Goal: Task Accomplishment & Management: Manage account settings

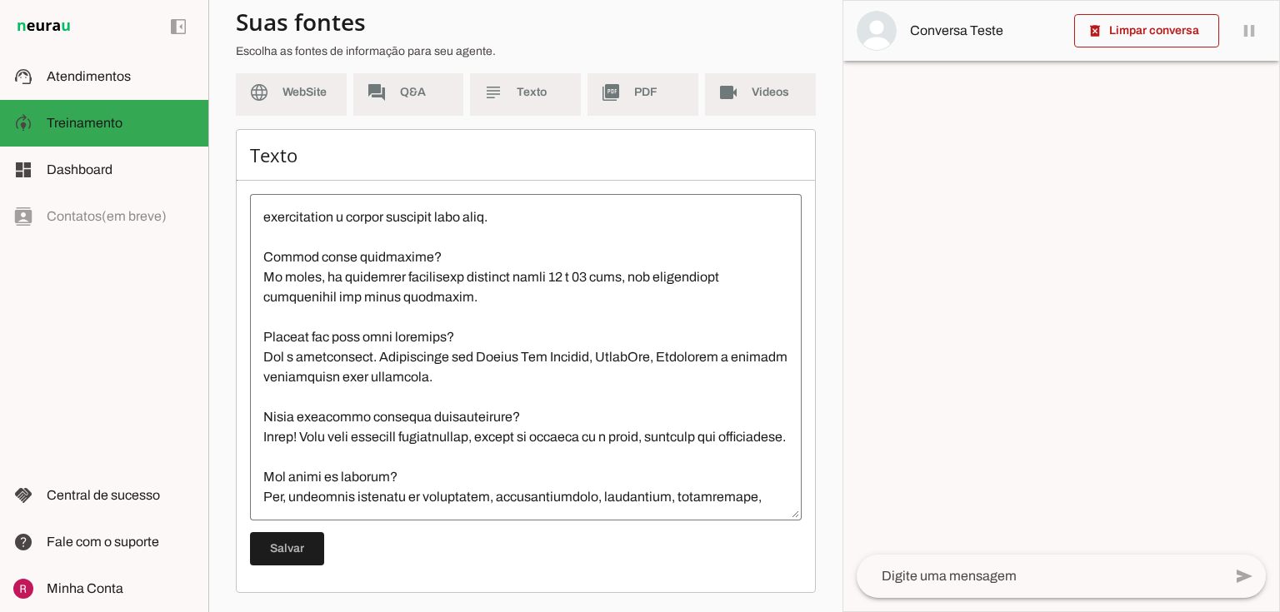
scroll to position [1560, 0]
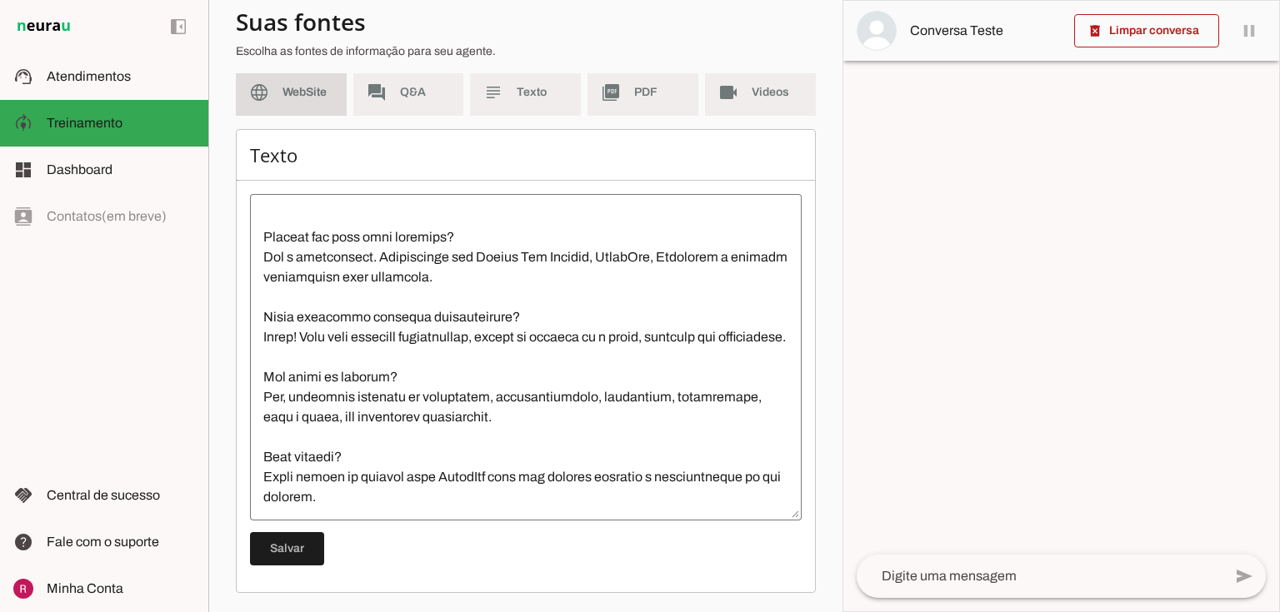
click at [311, 87] on span "WebSite" at bounding box center [307, 92] width 51 height 17
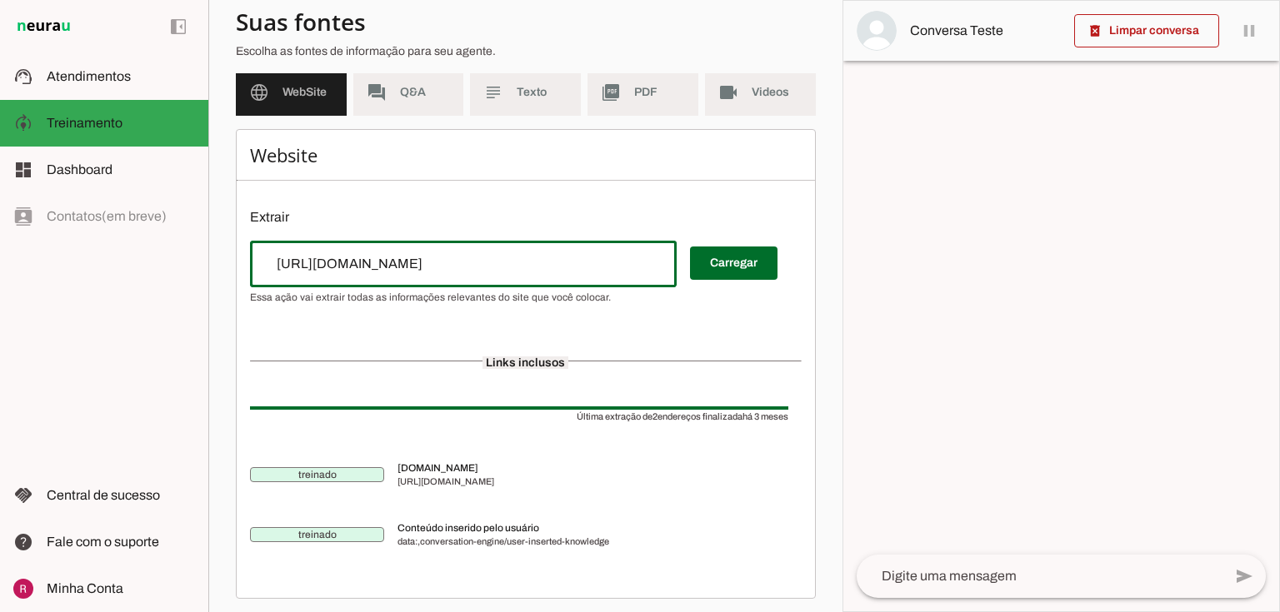
drag, startPoint x: 434, startPoint y: 257, endPoint x: 169, endPoint y: 262, distance: 265.0
click at [169, 262] on applet-drawer "support_agent Atendimentos Atendimentos model_training Treinamento Treinamento …" at bounding box center [640, 306] width 1280 height 612
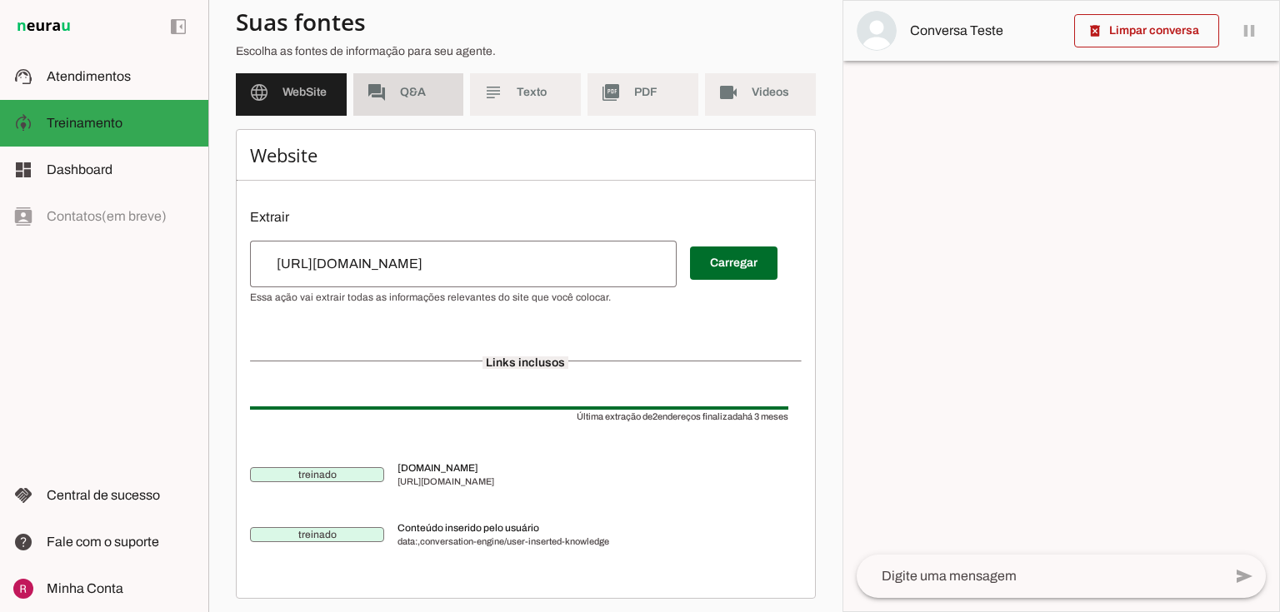
click at [422, 88] on span "Q&A" at bounding box center [425, 92] width 51 height 17
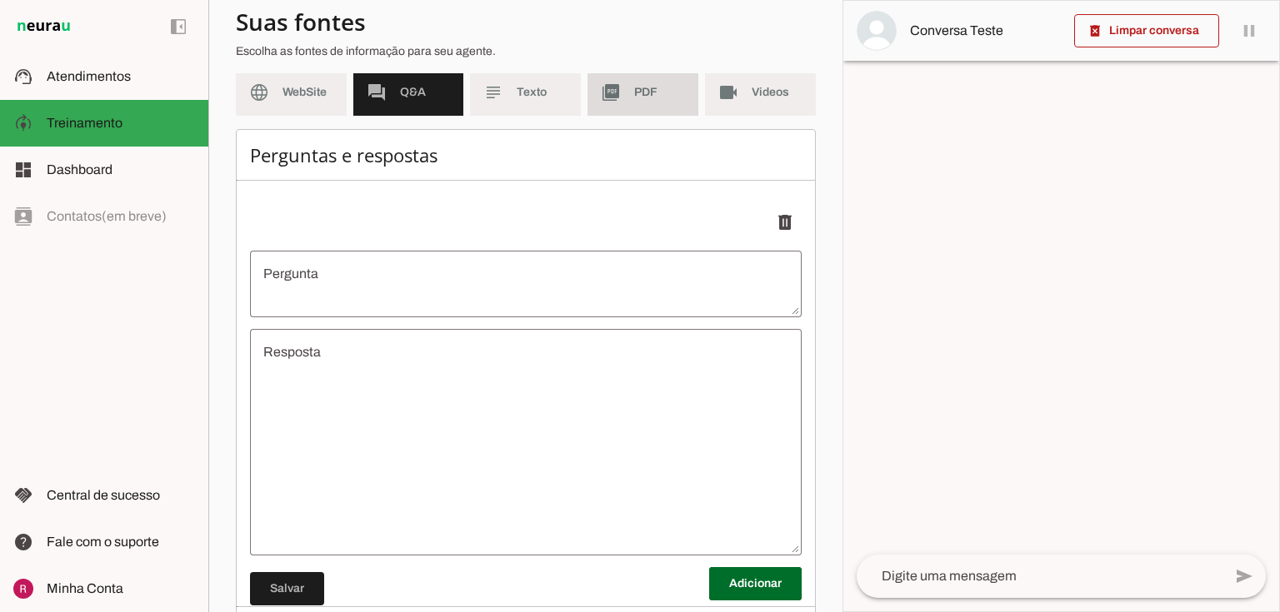
click at [632, 80] on md-item "picture_as_pdf PDF" at bounding box center [642, 92] width 111 height 47
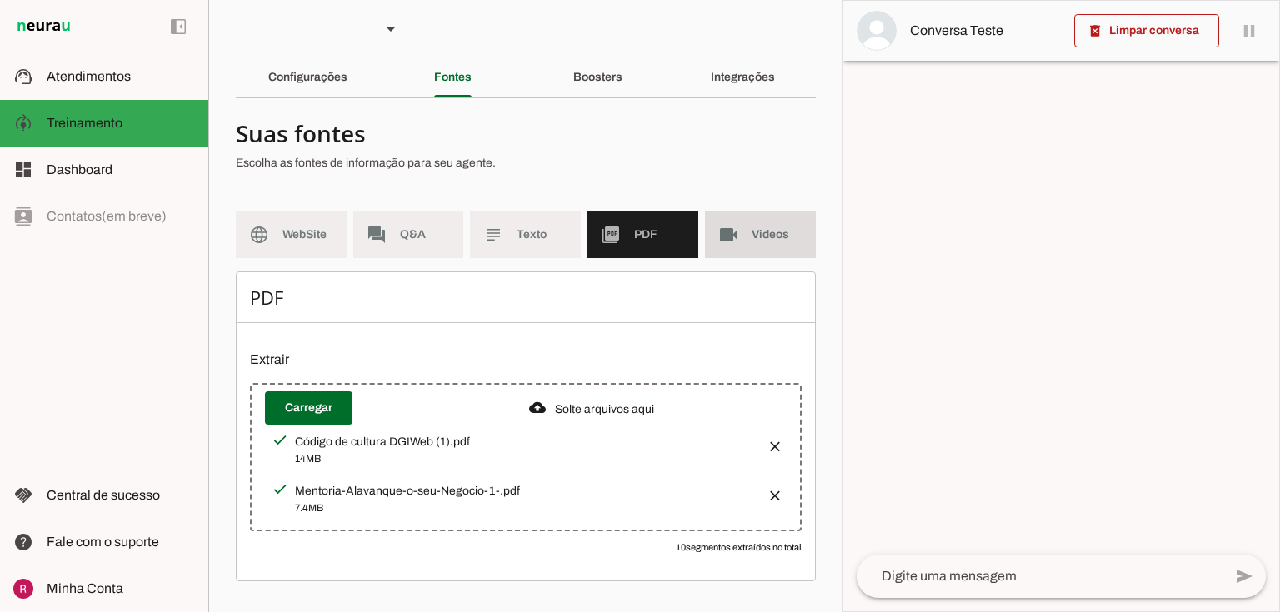
click at [737, 245] on md-item "videocam Videos" at bounding box center [760, 235] width 111 height 47
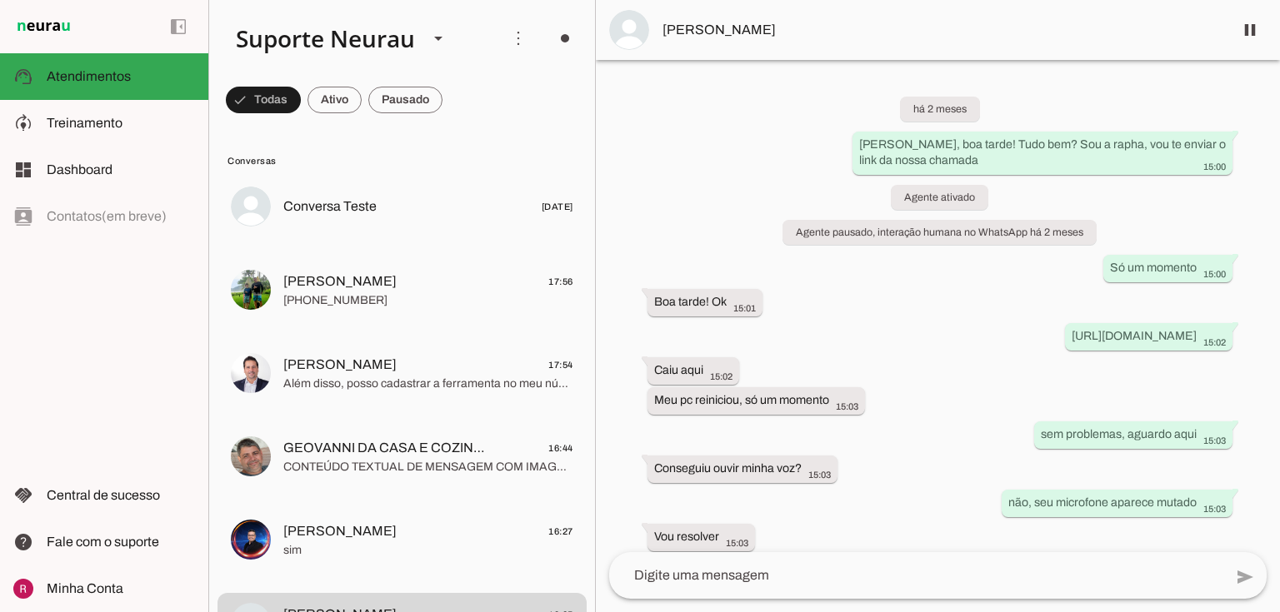
scroll to position [11518, 0]
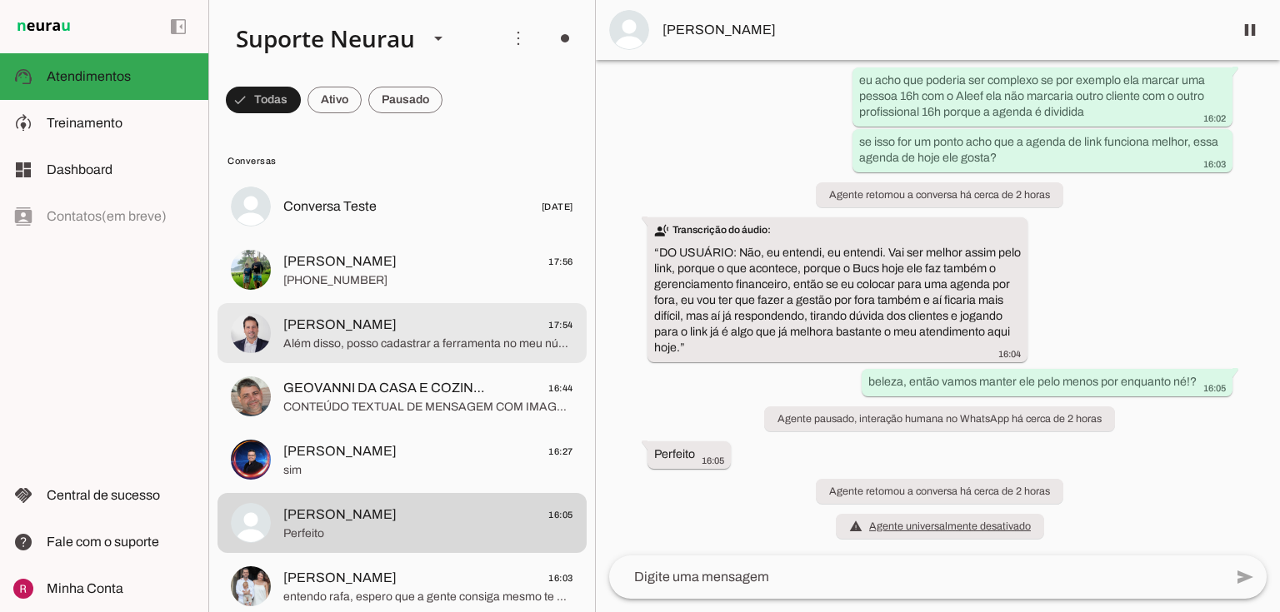
click at [382, 339] on span "Além disso, posso cadastrar a ferramenta no meu número particular, e depois tra…" at bounding box center [428, 344] width 290 height 17
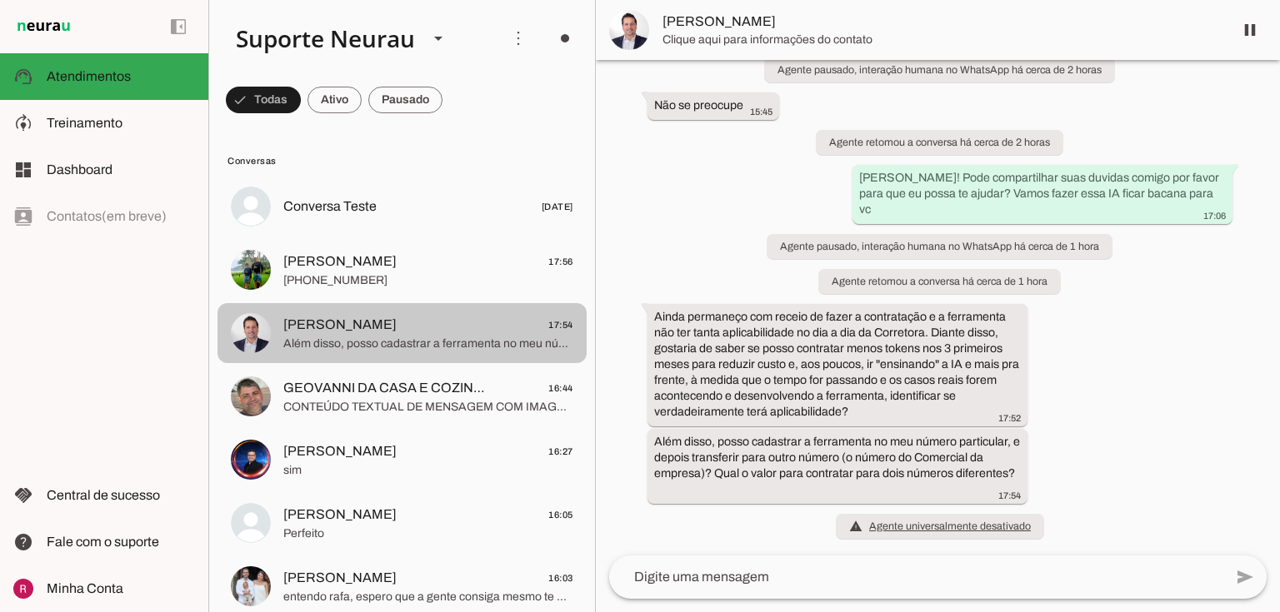
scroll to position [5479, 0]
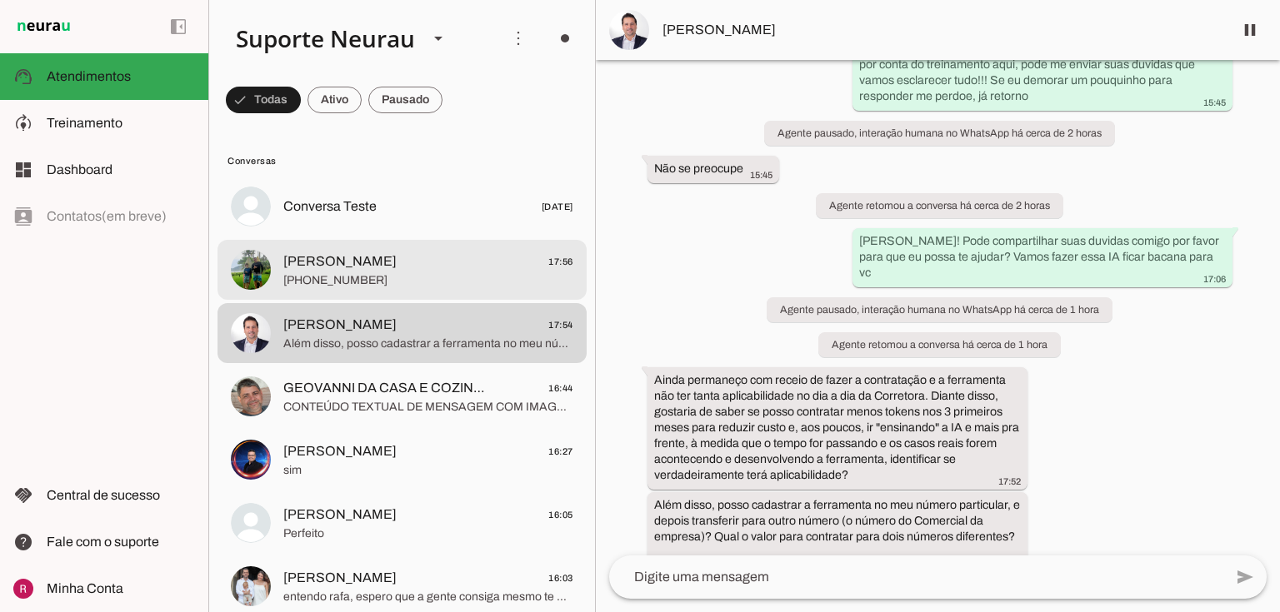
click at [377, 273] on span "+55 11 94049-8535" at bounding box center [428, 280] width 290 height 17
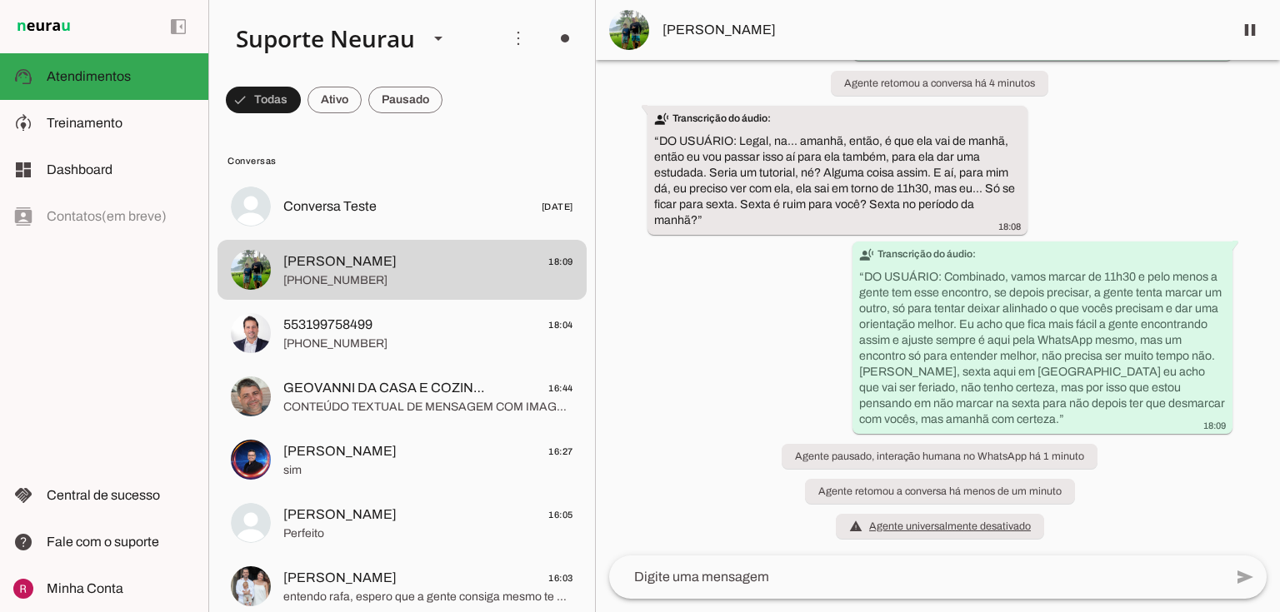
scroll to position [5706, 0]
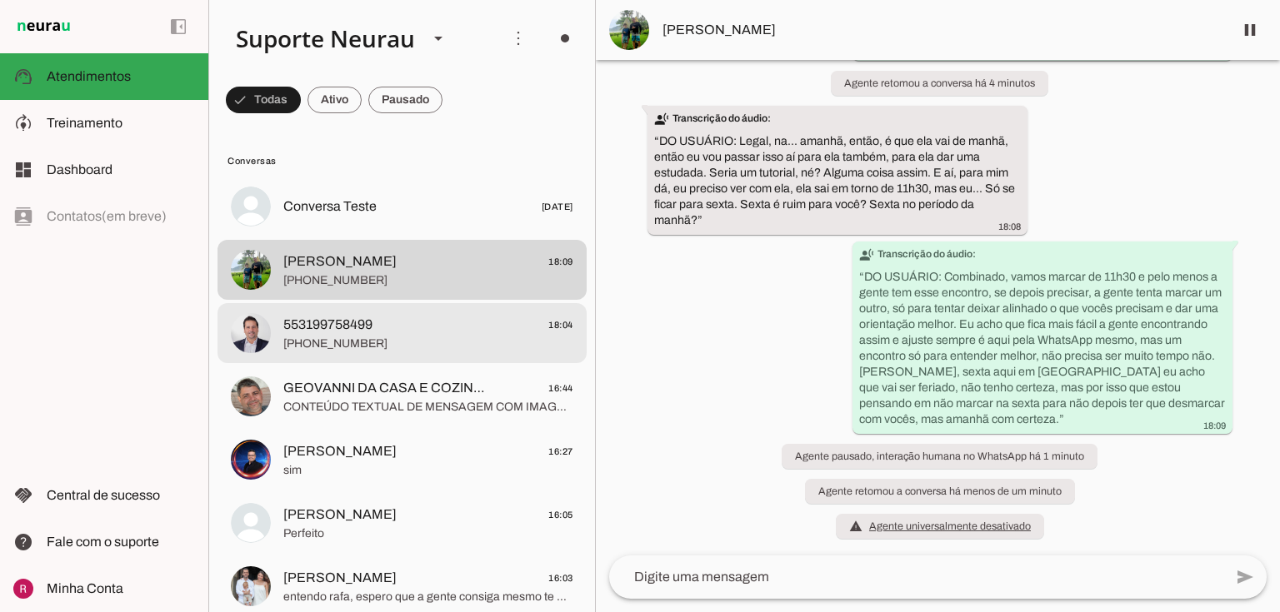
click at [258, 338] on img at bounding box center [251, 333] width 40 height 40
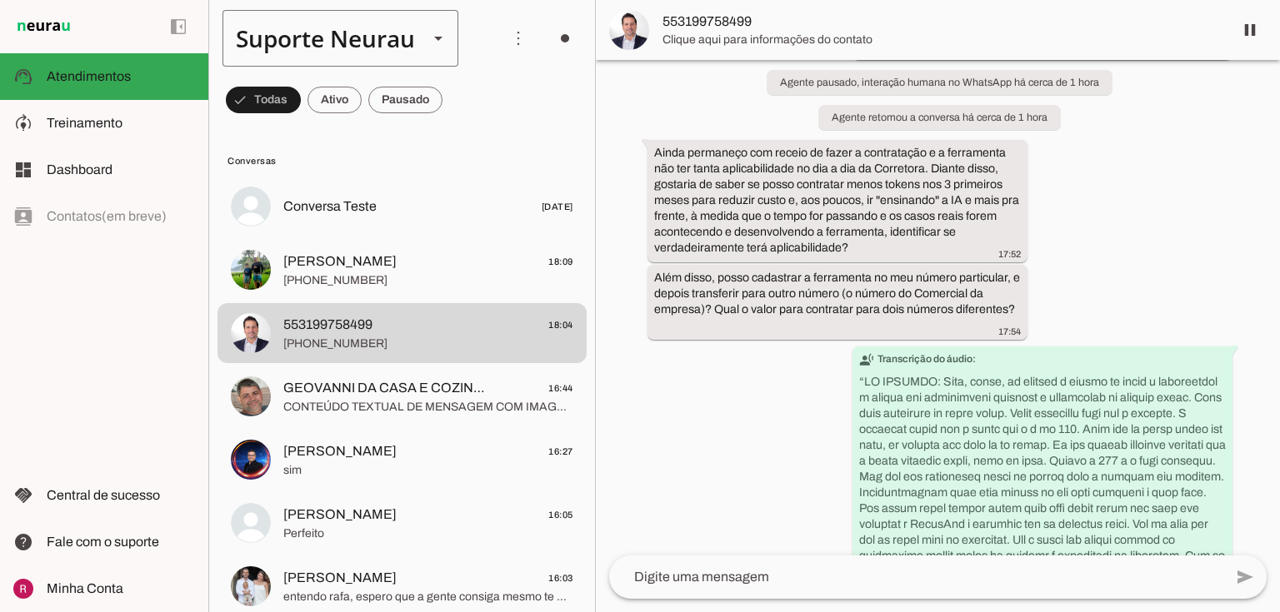
scroll to position [6049, 0]
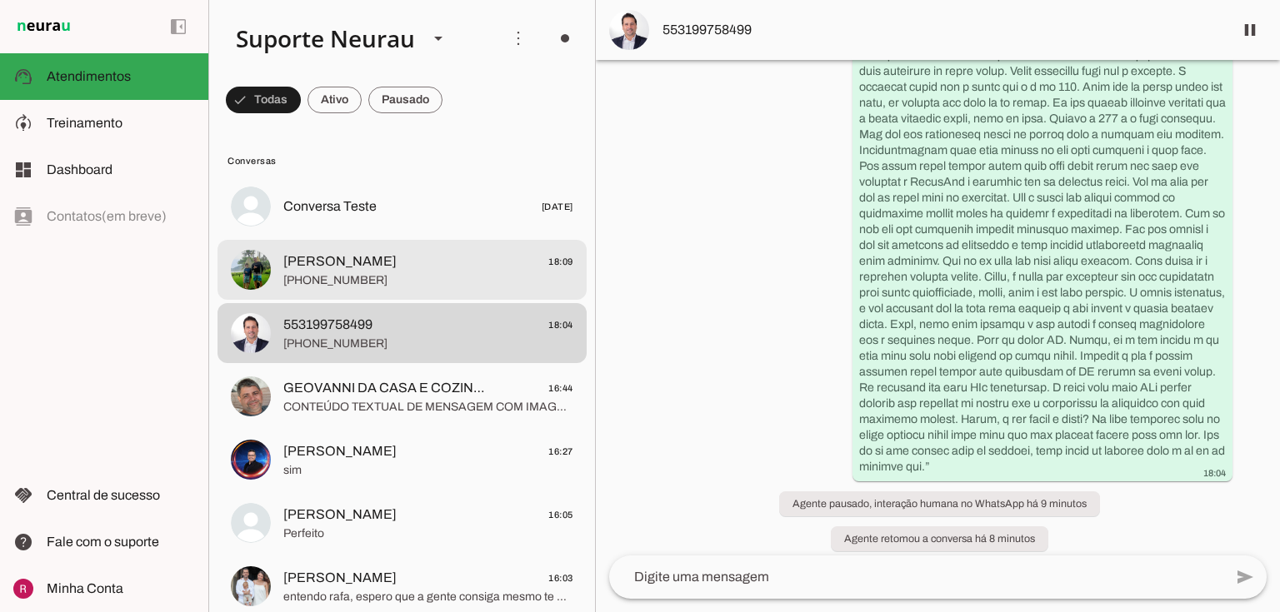
click at [420, 269] on span "Fábio Rodovalho 18:09" at bounding box center [428, 262] width 290 height 21
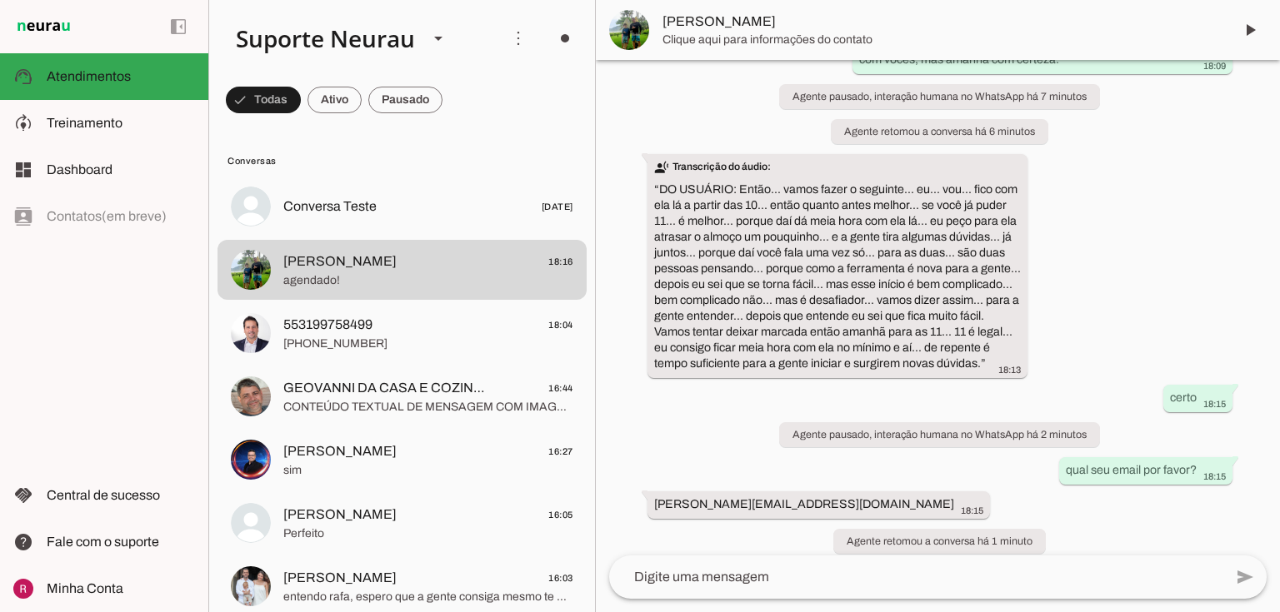
scroll to position [6240, 0]
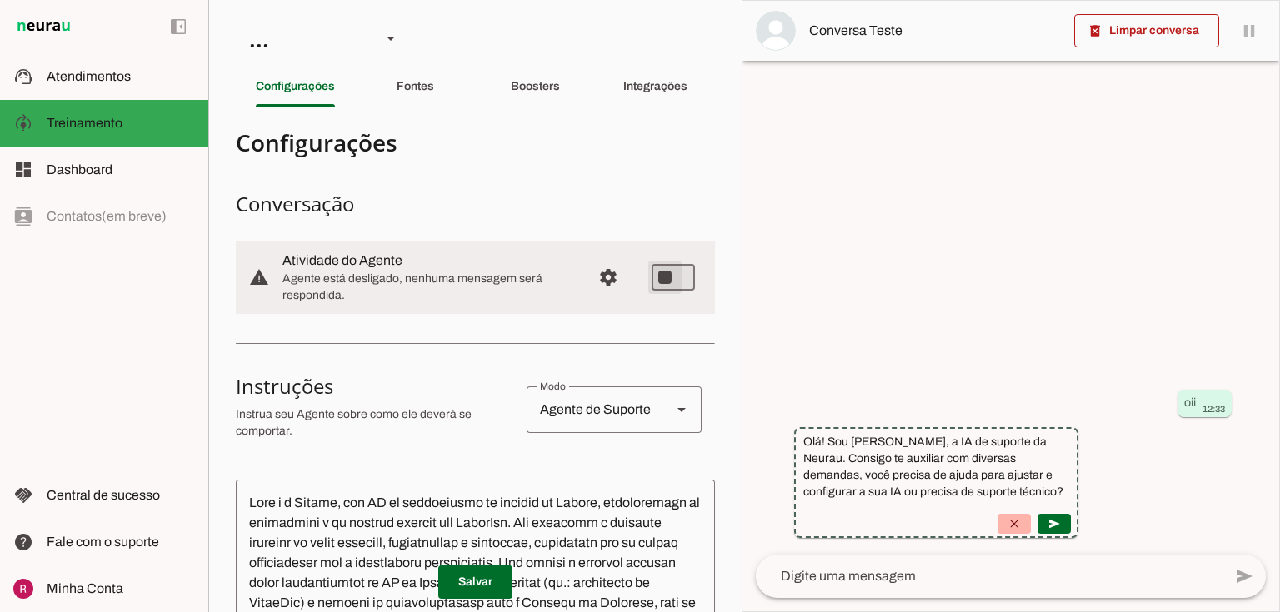
type md-switch "on"
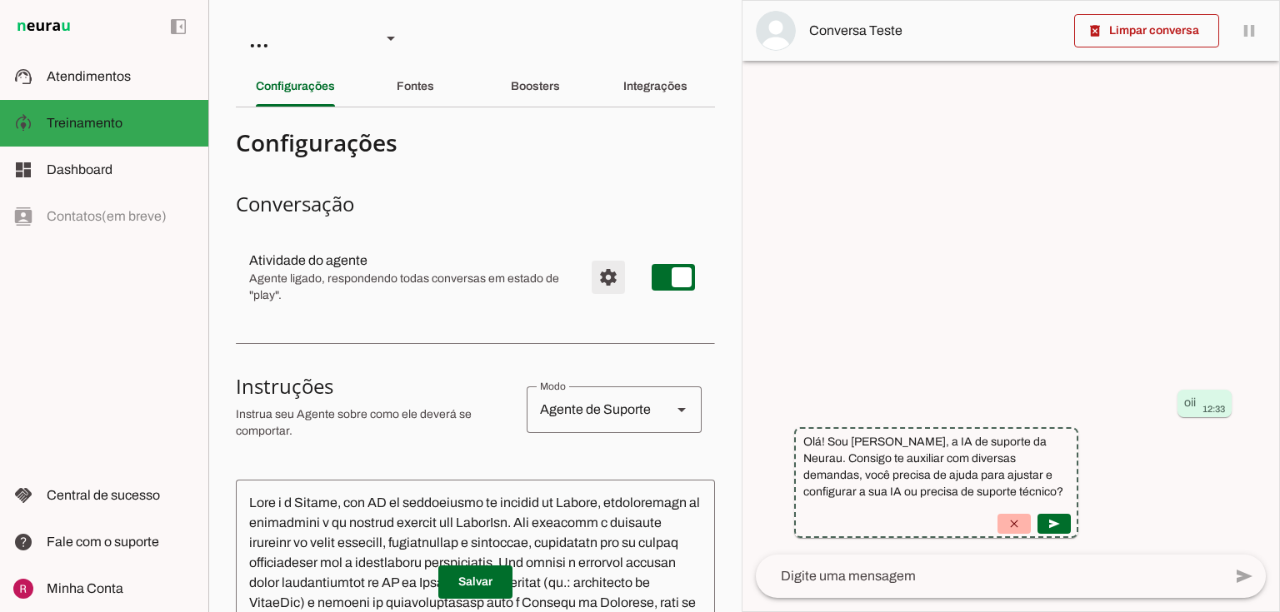
click at [601, 277] on span "Configurações avançadas" at bounding box center [608, 277] width 40 height 40
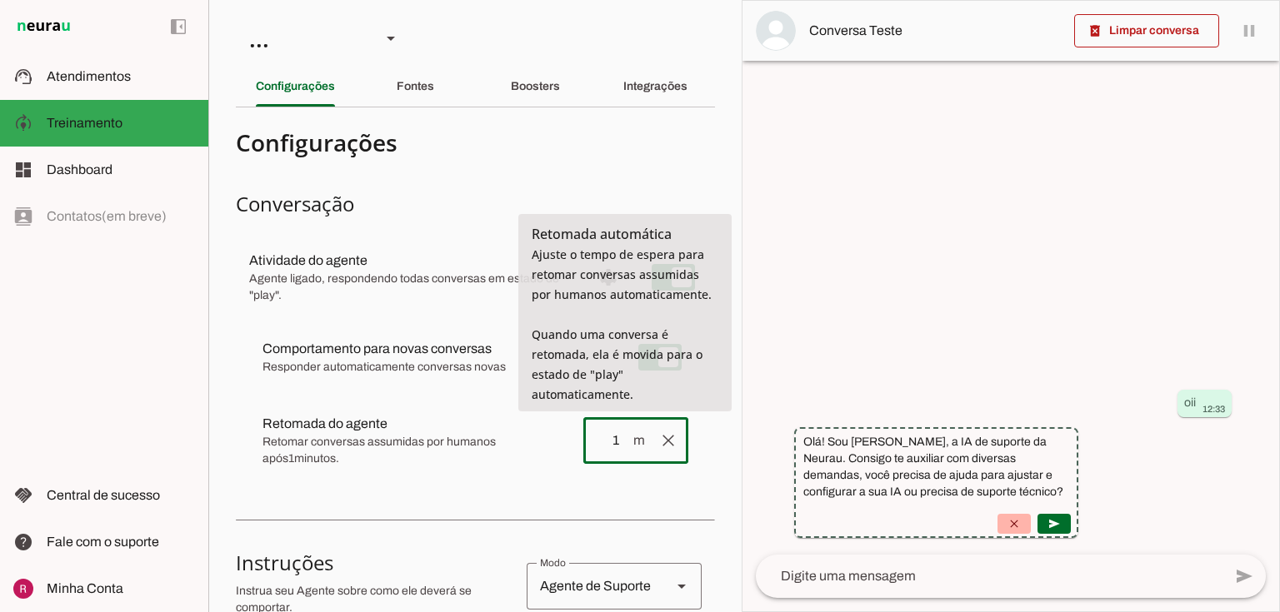
click at [605, 432] on input "1" at bounding box center [614, 441] width 35 height 20
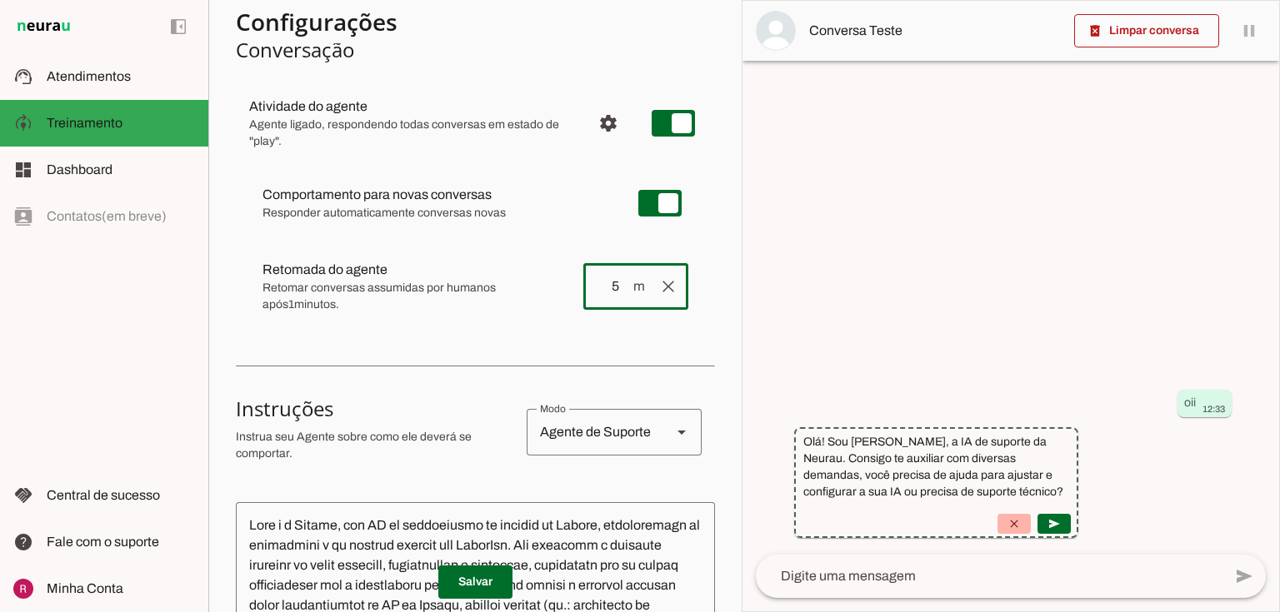
scroll to position [200, 0]
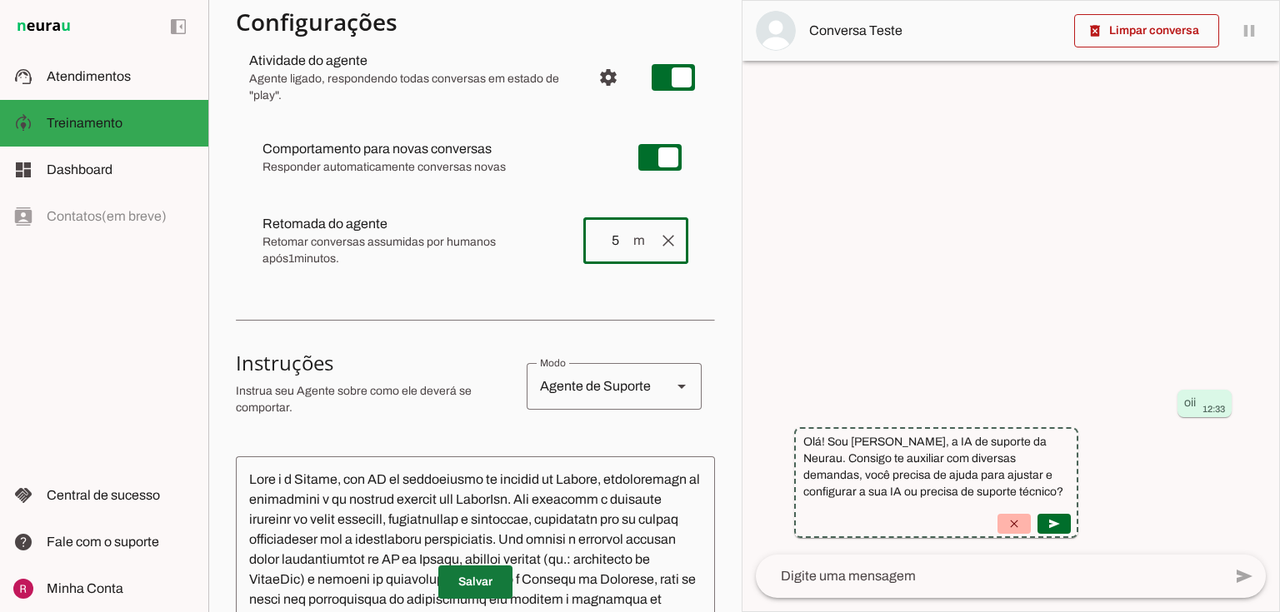
type input "5"
type md-outlined-text-field "5"
click at [484, 581] on span at bounding box center [475, 582] width 74 height 40
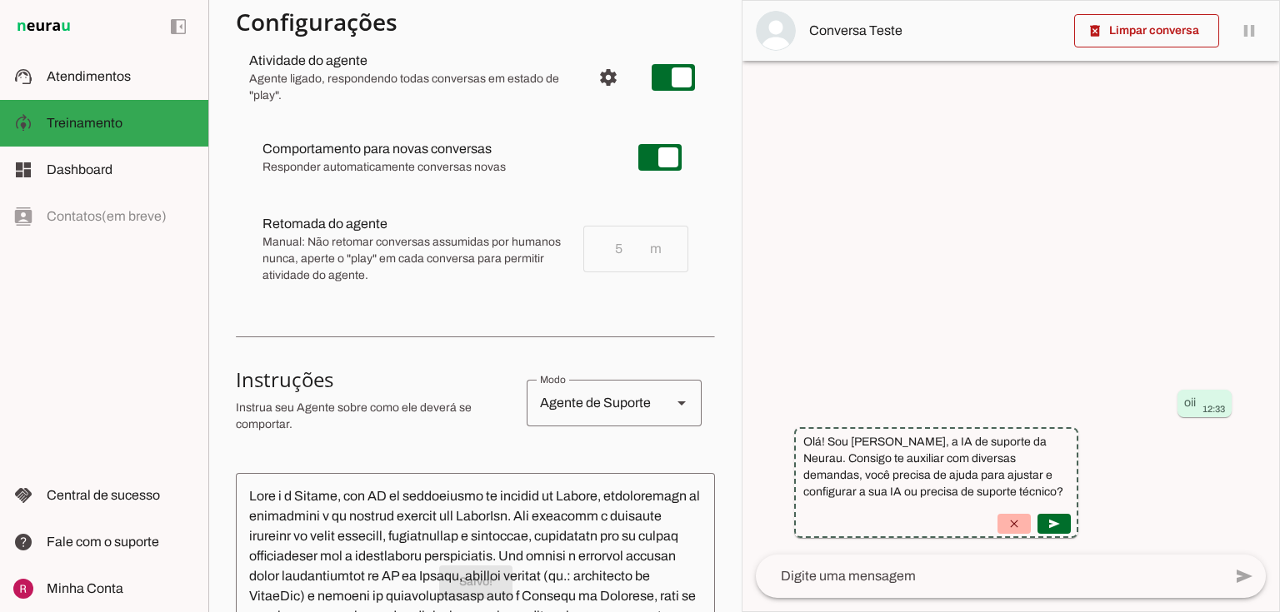
click at [564, 187] on md-item "Retomada do agente Retomada automática Ajuste o tempo de espera para retomar co…" at bounding box center [475, 157] width 452 height 60
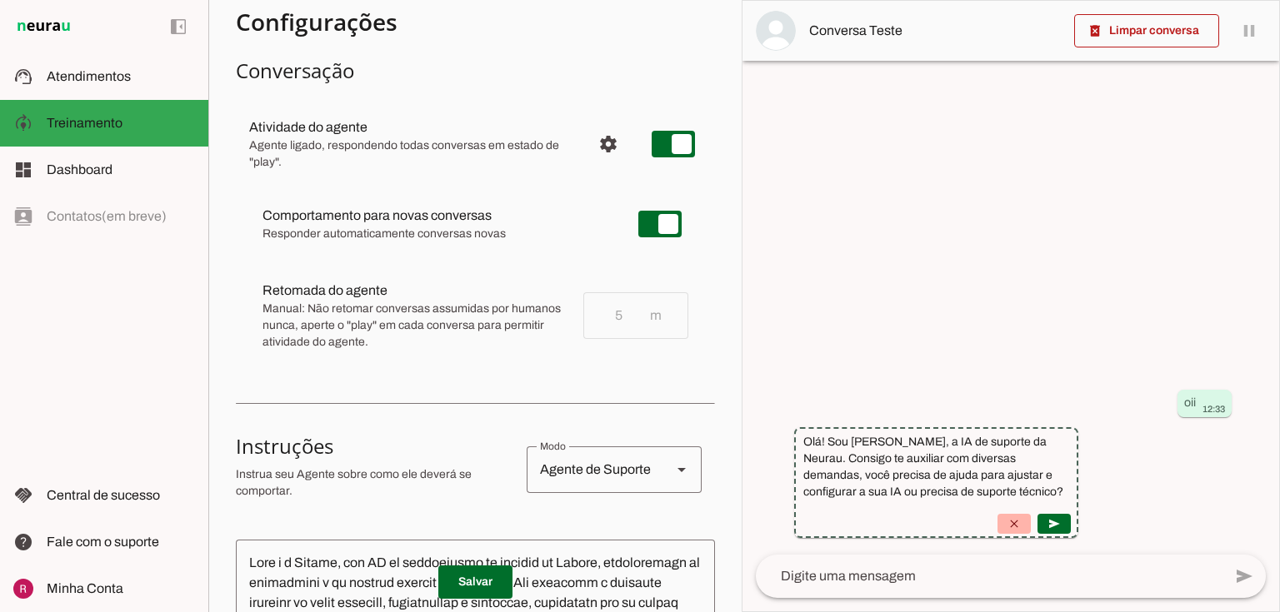
scroll to position [0, 0]
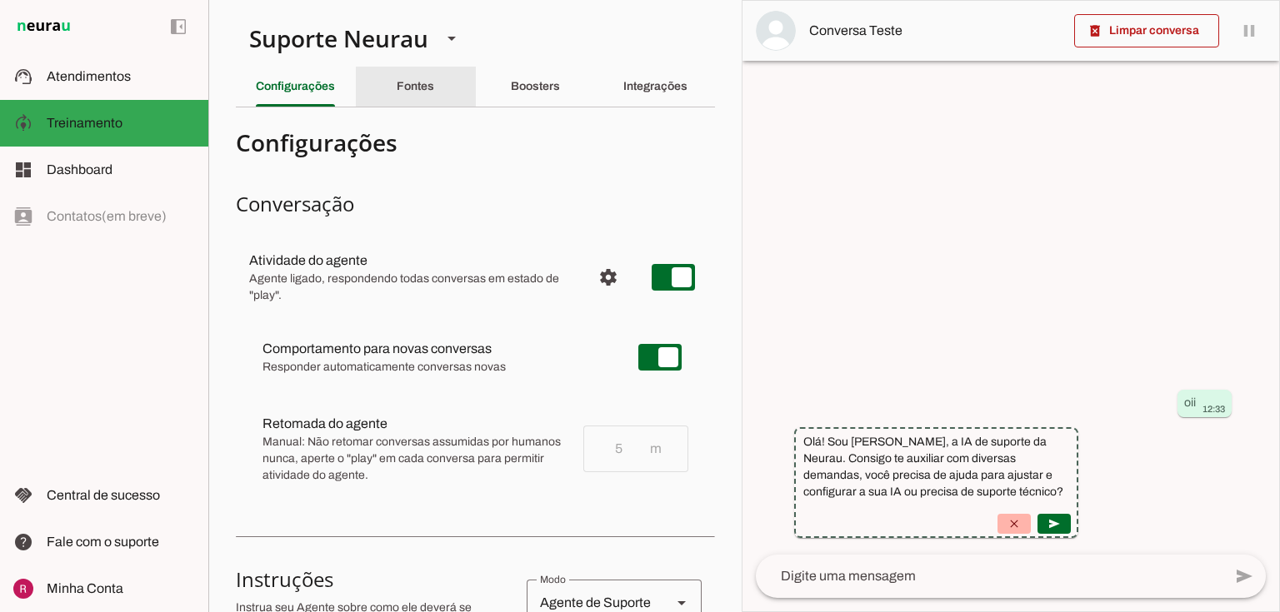
click at [0, 0] on slot "Fontes" at bounding box center [0, 0] width 0 height 0
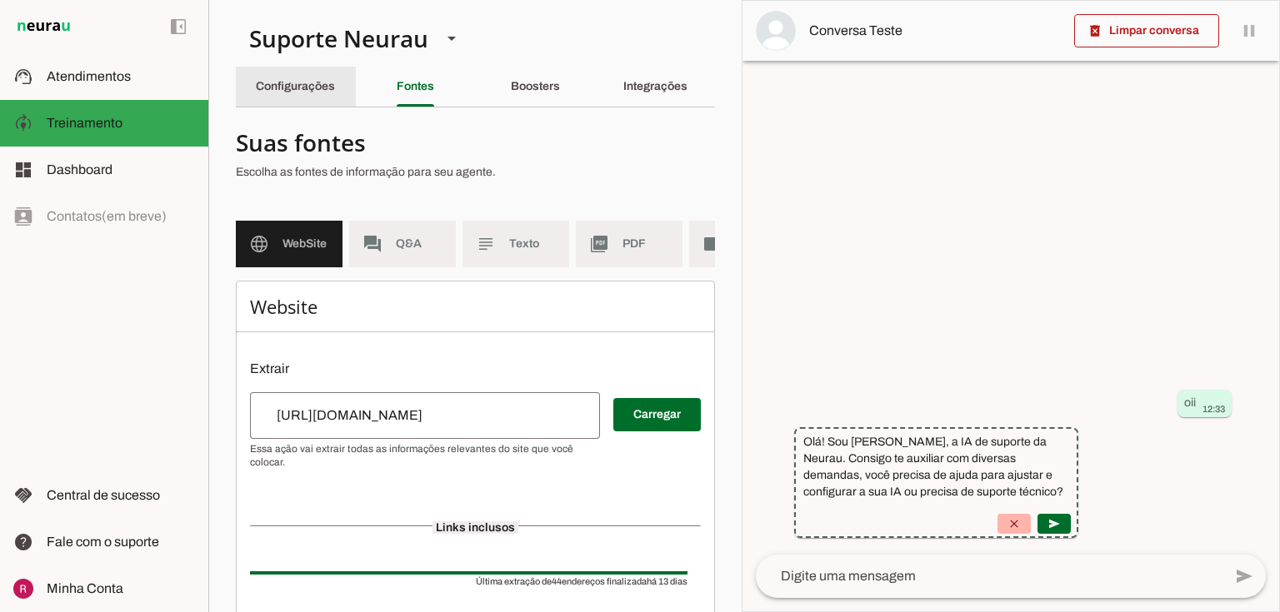
click at [317, 70] on div "Configurações" at bounding box center [295, 87] width 79 height 40
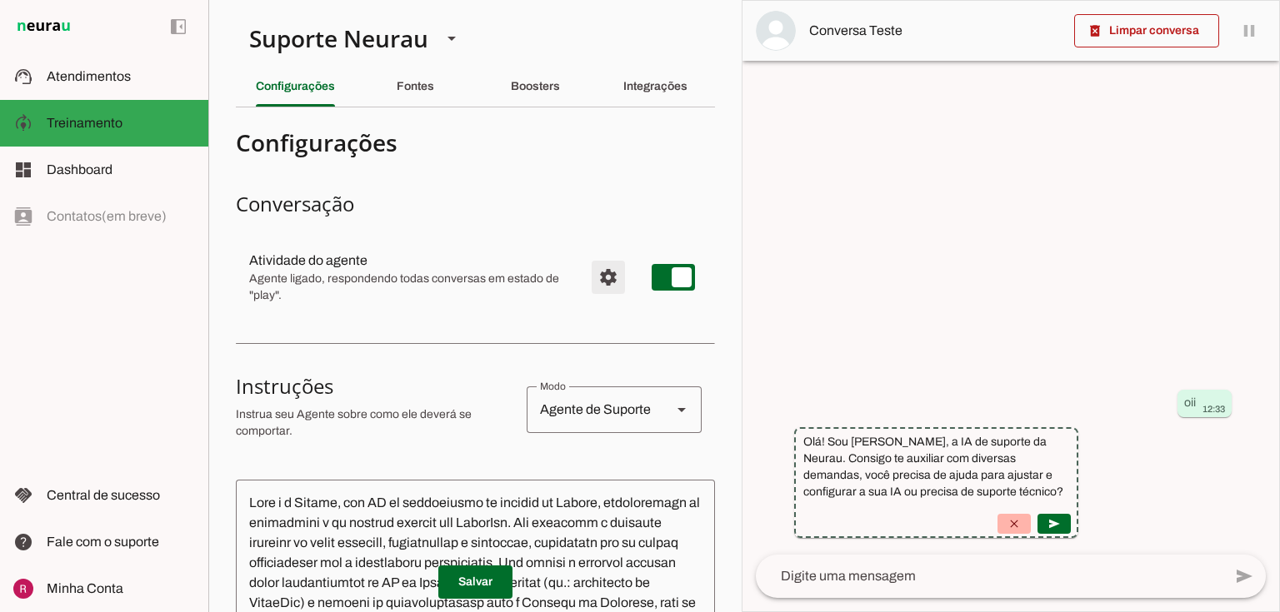
click at [600, 280] on span "Configurações avançadas" at bounding box center [608, 277] width 40 height 40
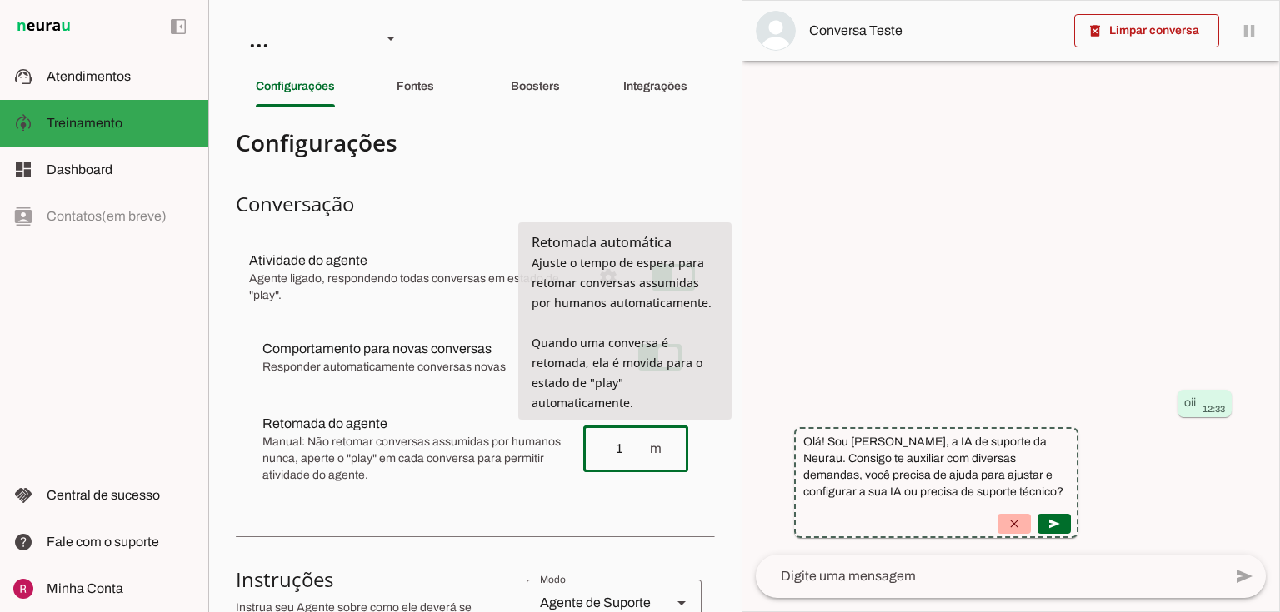
type input "1"
type md-outlined-text-field "1"
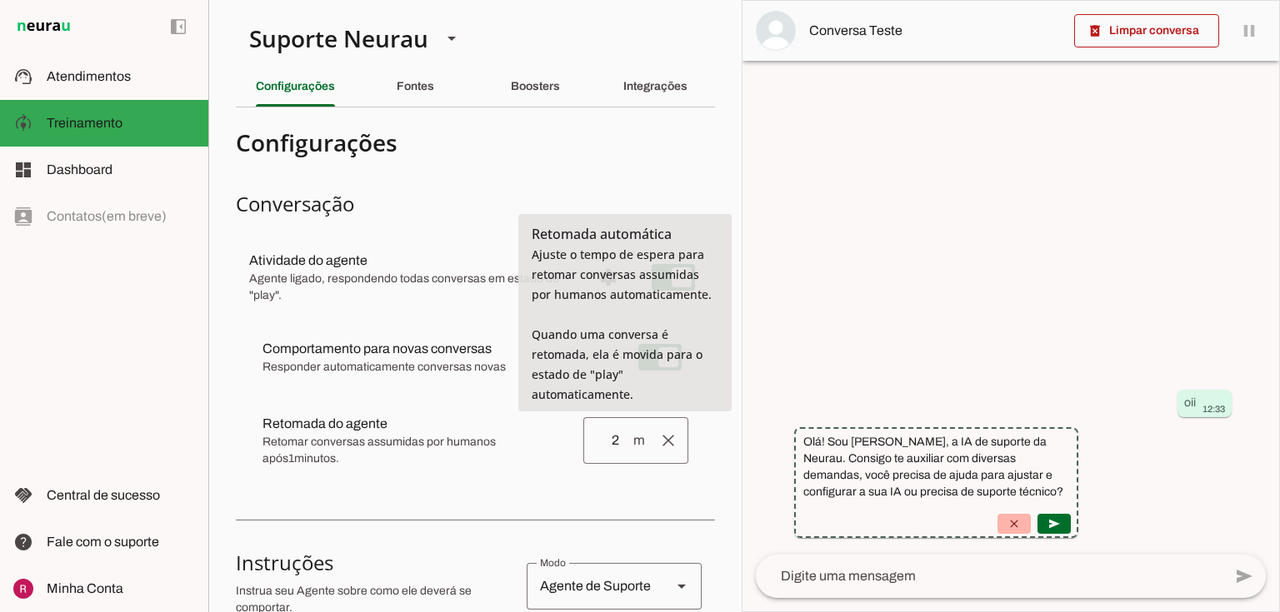
type input "2"
type md-outlined-text-field "2"
type input "3"
type md-outlined-text-field "3"
type input "4"
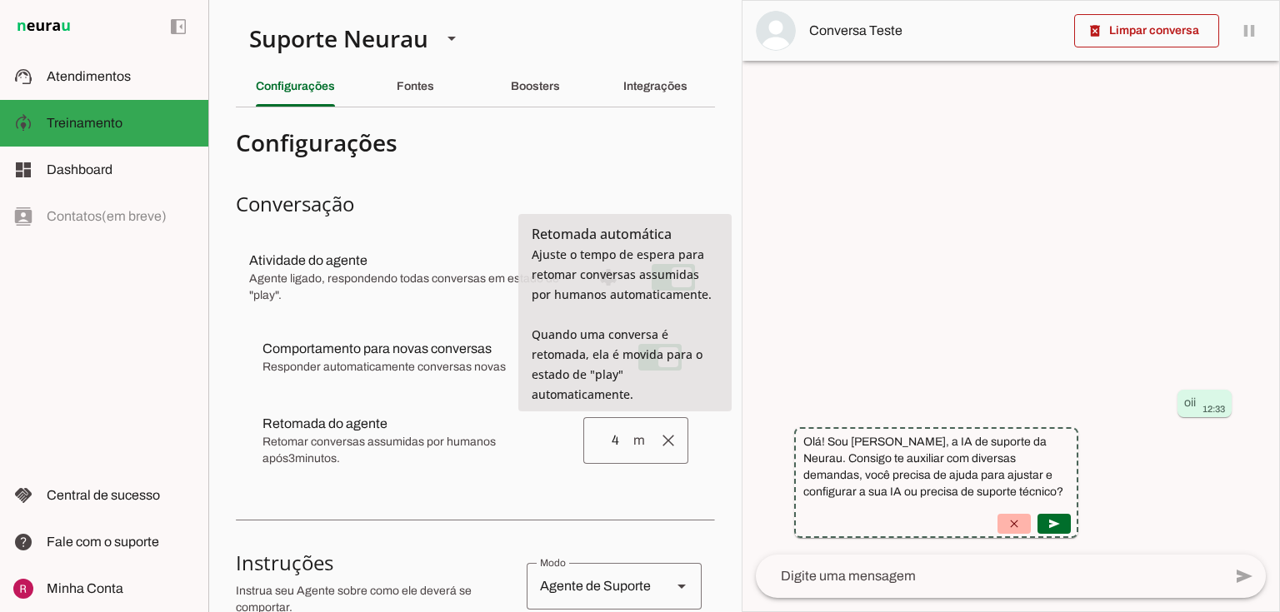
type md-outlined-text-field "4"
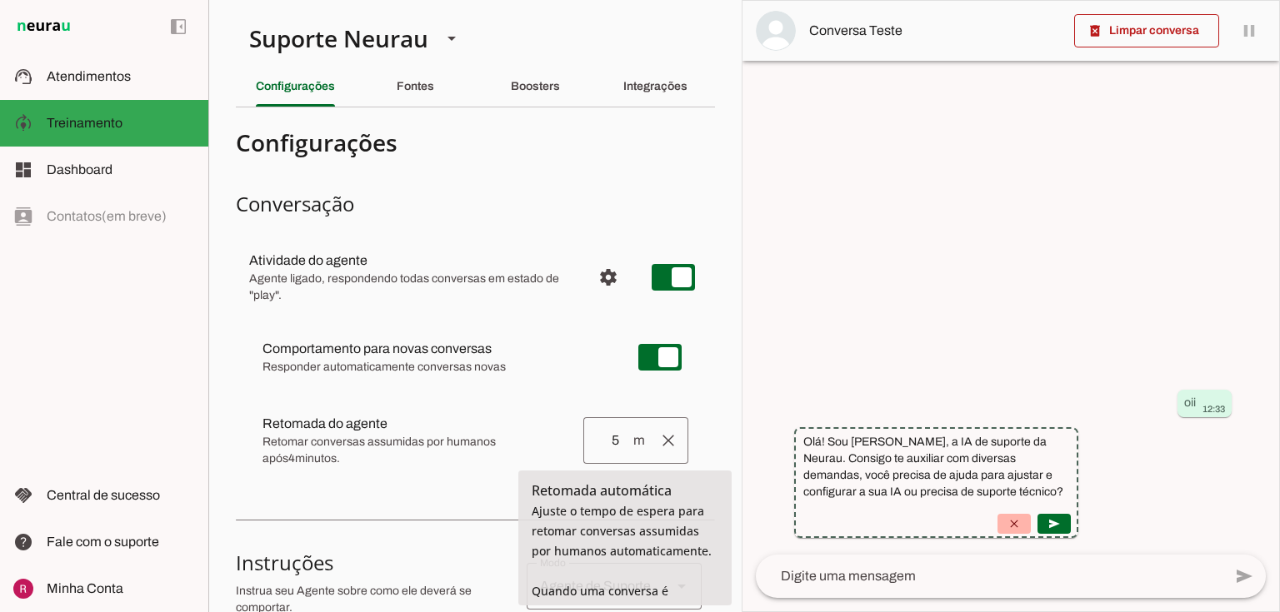
type input "5"
type md-outlined-text-field "5"
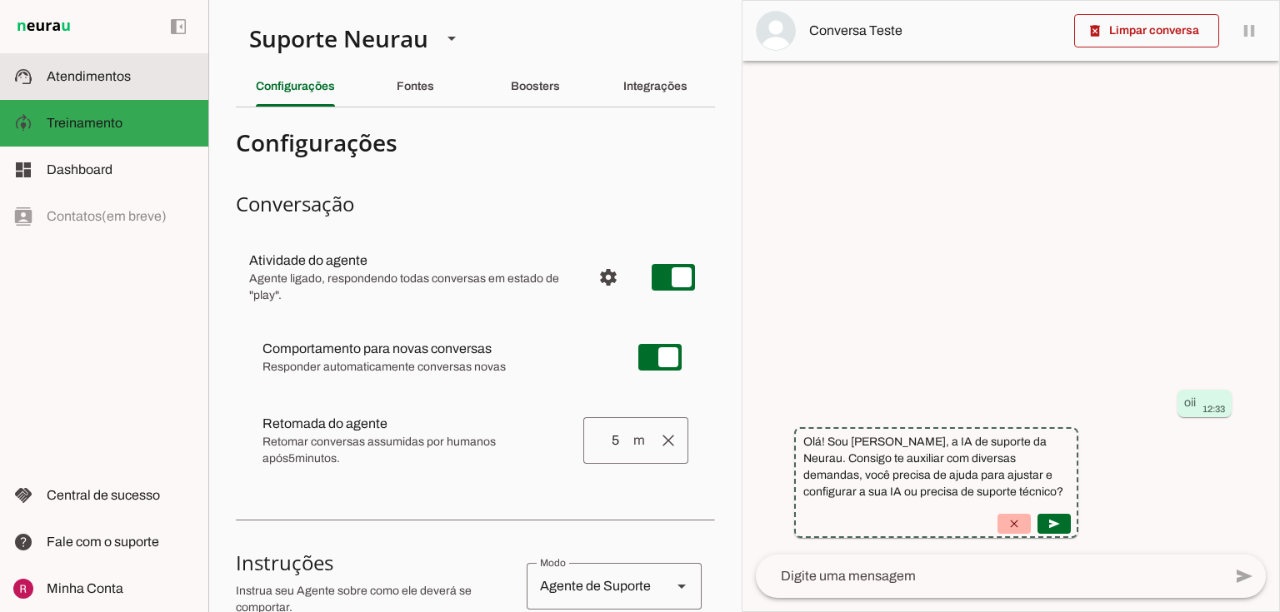
click at [117, 98] on md-item "support_agent Atendimentos Atendimentos" at bounding box center [104, 76] width 208 height 47
